Goal: Transaction & Acquisition: Purchase product/service

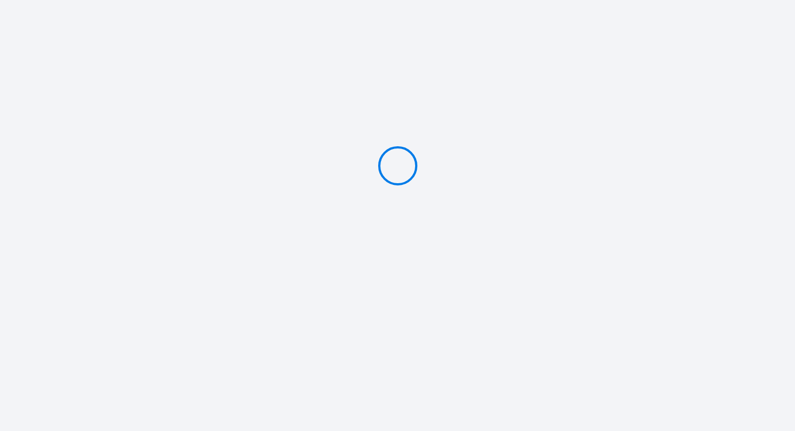
type input "PAY 105 €"
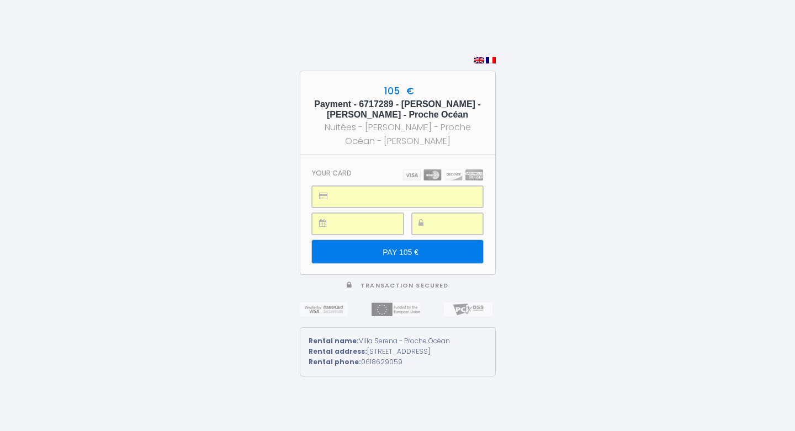
click at [421, 247] on input "PAY 105 €" at bounding box center [397, 251] width 171 height 23
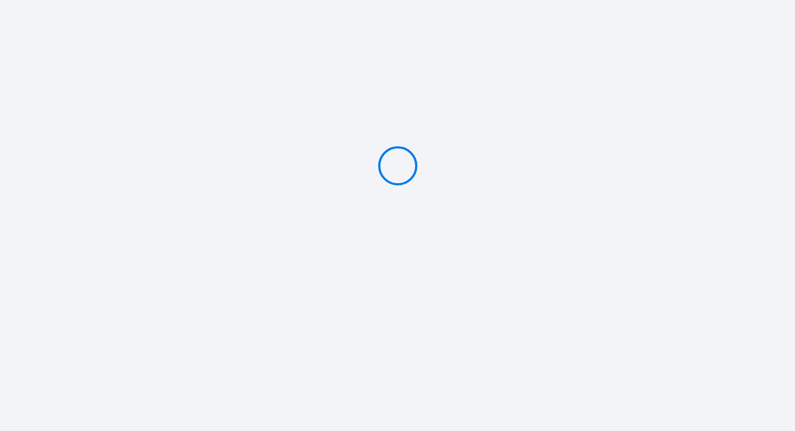
type input "PAY 105 €"
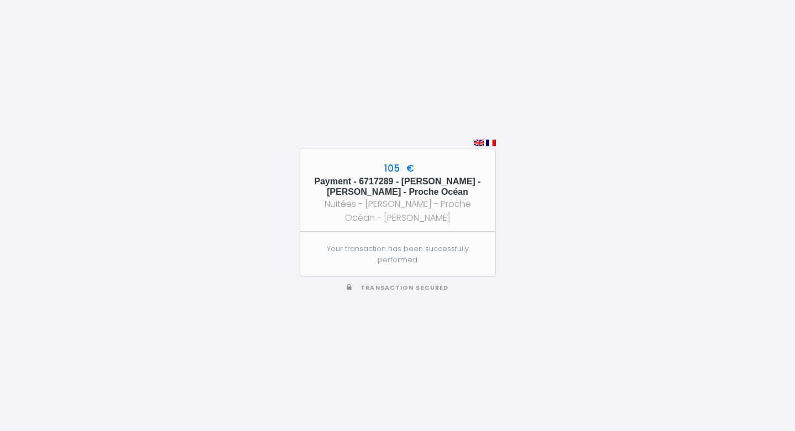
click at [424, 203] on div "Nuitées - Villa Serena - Proche Océan - Dorian Buga" at bounding box center [397, 211] width 175 height 28
drag, startPoint x: 430, startPoint y: 265, endPoint x: 422, endPoint y: 235, distance: 31.4
click at [424, 242] on section "Your transaction has been successfully performed" at bounding box center [398, 254] width 195 height 44
